Goal: Task Accomplishment & Management: Manage account settings

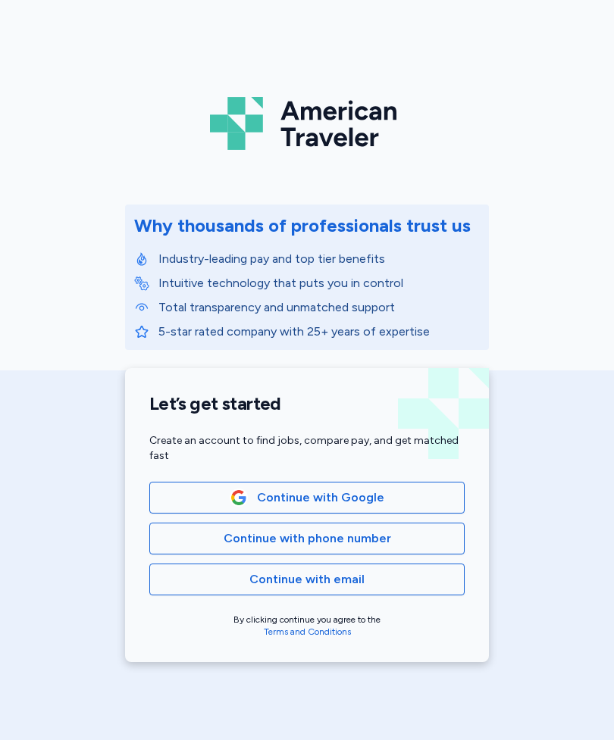
click at [437, 501] on span "Continue with Google" at bounding box center [306, 498] width 289 height 18
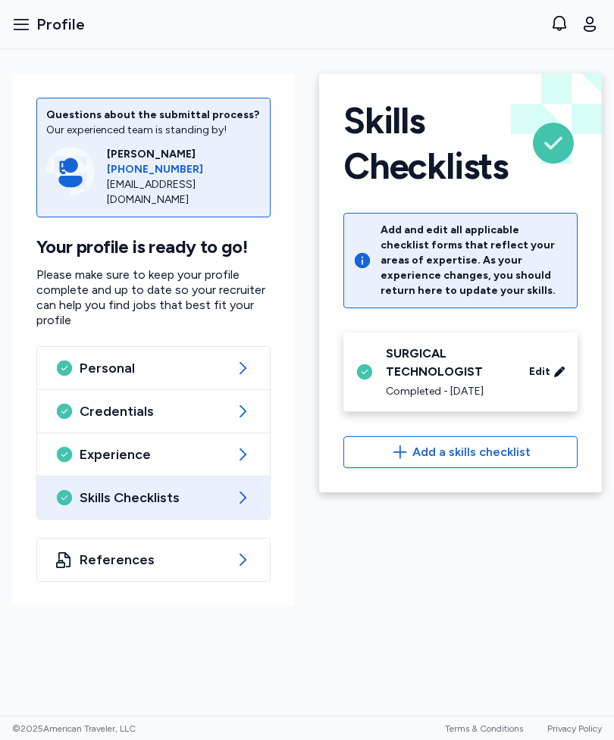
click at [98, 376] on span "Personal" at bounding box center [154, 368] width 148 height 18
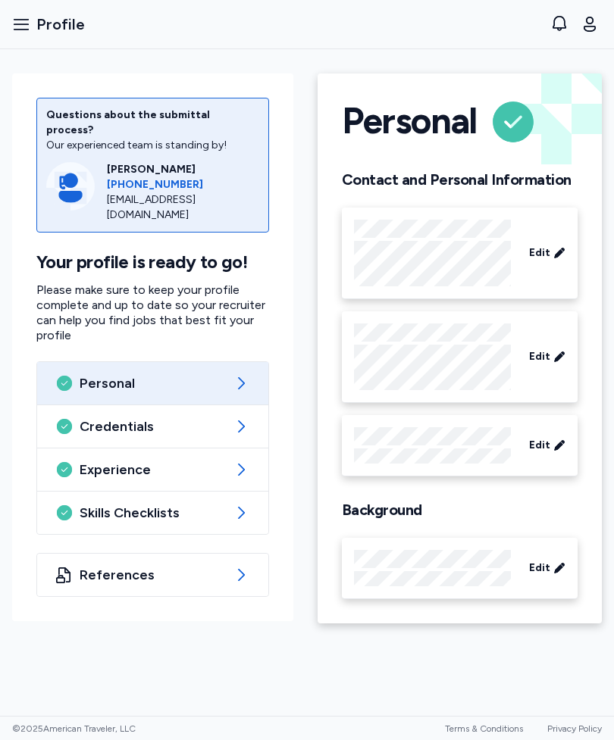
click at [86, 417] on span "Credentials" at bounding box center [153, 426] width 146 height 18
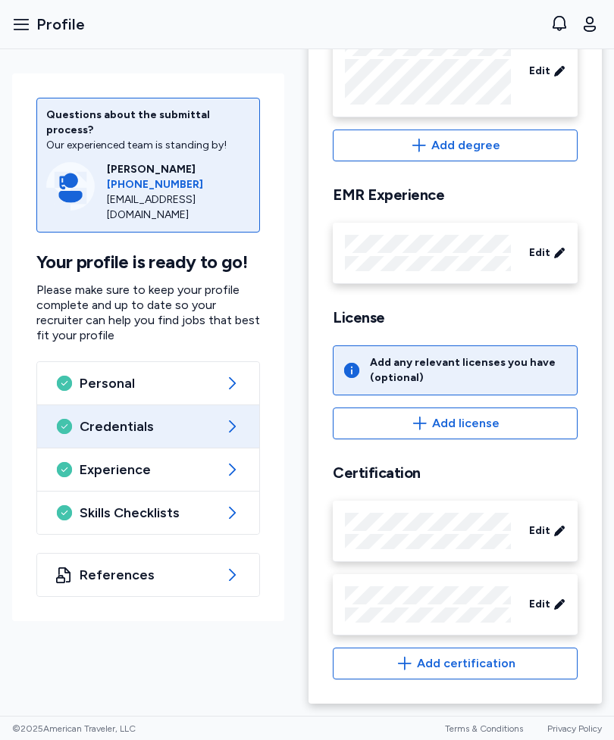
scroll to position [442, 0]
click at [89, 461] on span "Experience" at bounding box center [148, 470] width 137 height 18
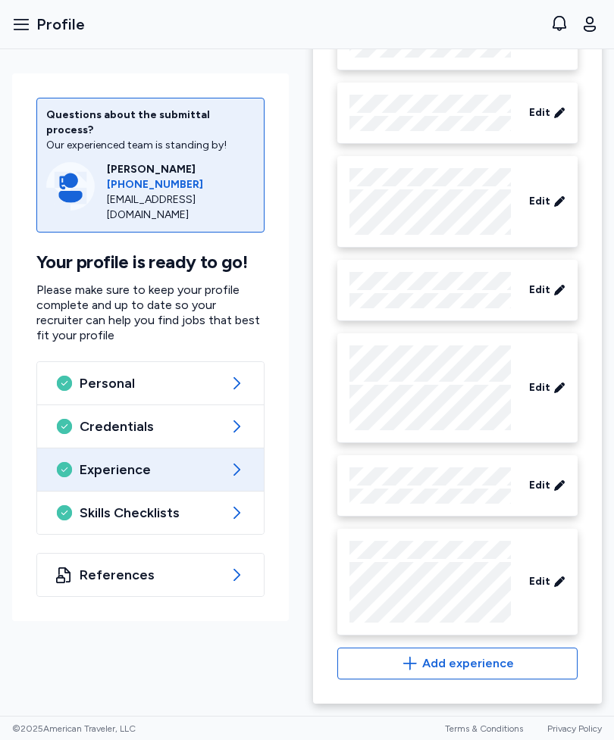
scroll to position [2027, 0]
click at [83, 504] on span "Skills Checklists" at bounding box center [151, 513] width 142 height 18
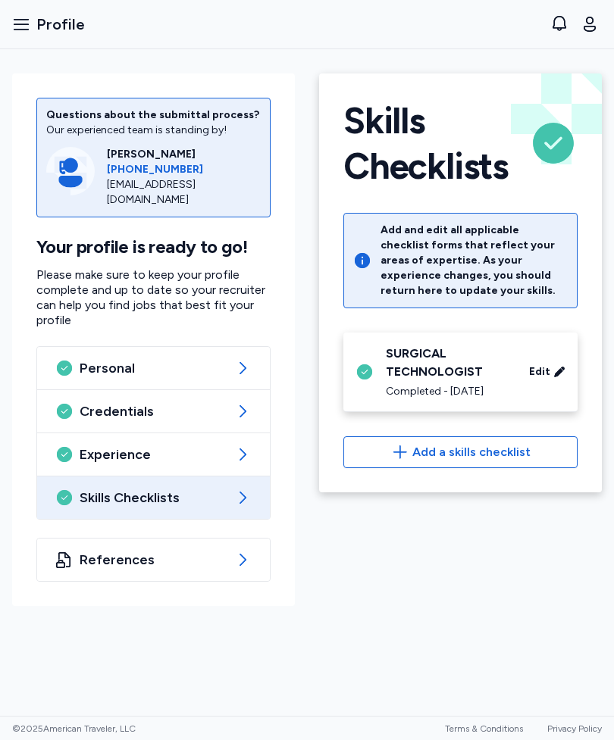
click at [99, 563] on span "References" at bounding box center [154, 560] width 148 height 18
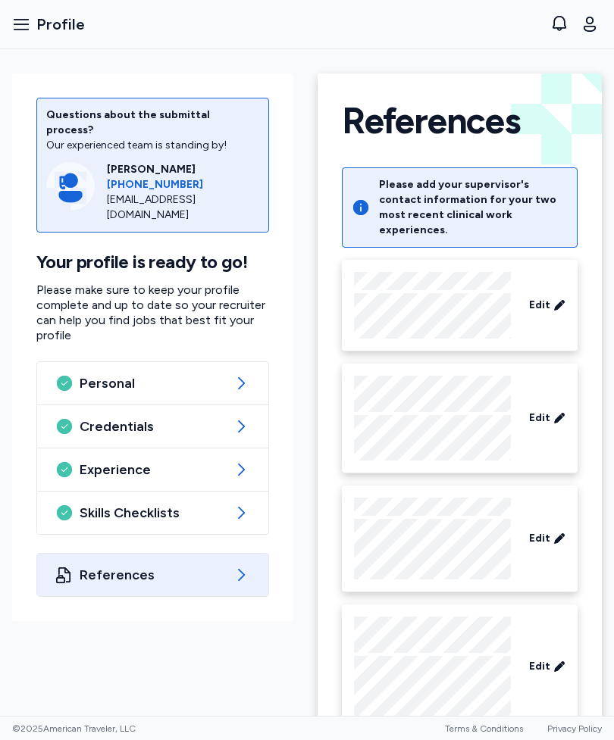
click at [20, 23] on icon "button" at bounding box center [21, 24] width 18 height 18
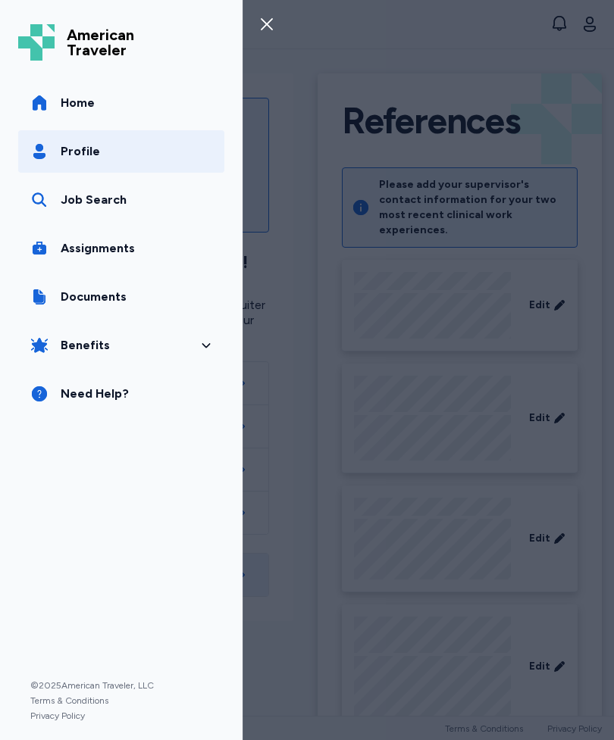
click at [68, 292] on span "Documents" at bounding box center [94, 297] width 66 height 18
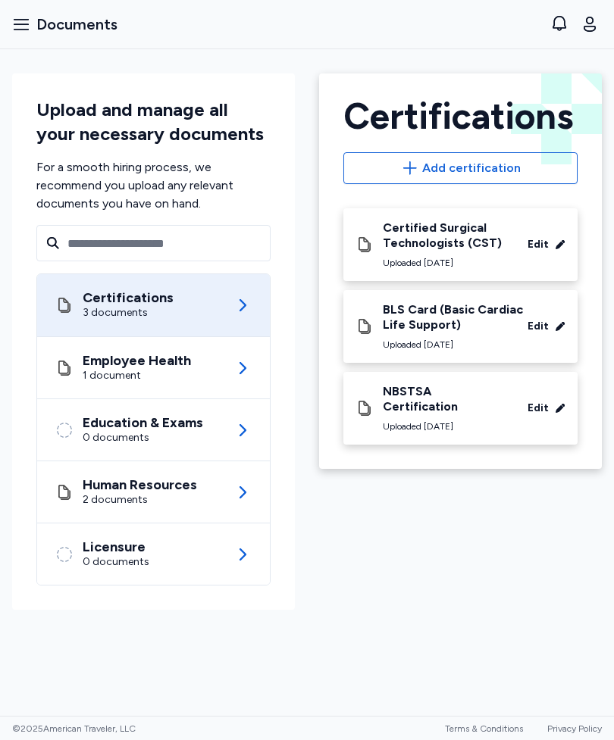
click at [106, 436] on div "0 documents" at bounding box center [143, 437] width 120 height 15
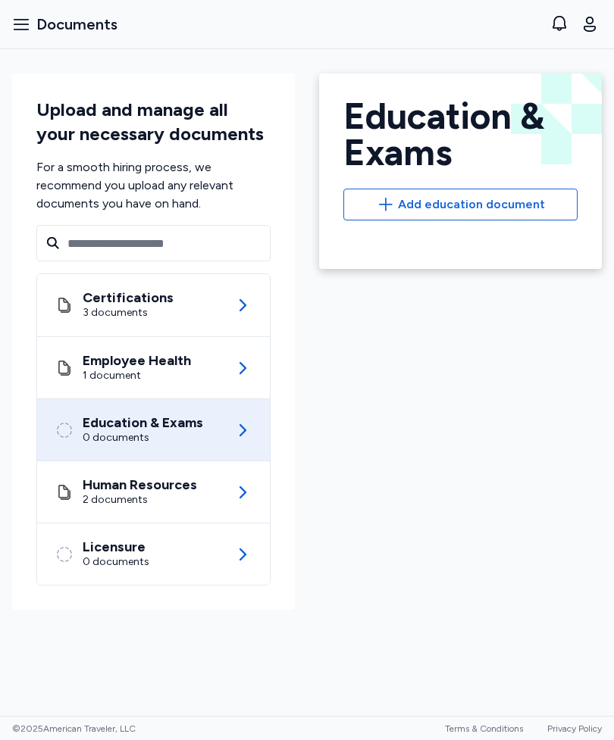
click at [29, 24] on icon "button" at bounding box center [21, 24] width 18 height 18
